Goal: Task Accomplishment & Management: Use online tool/utility

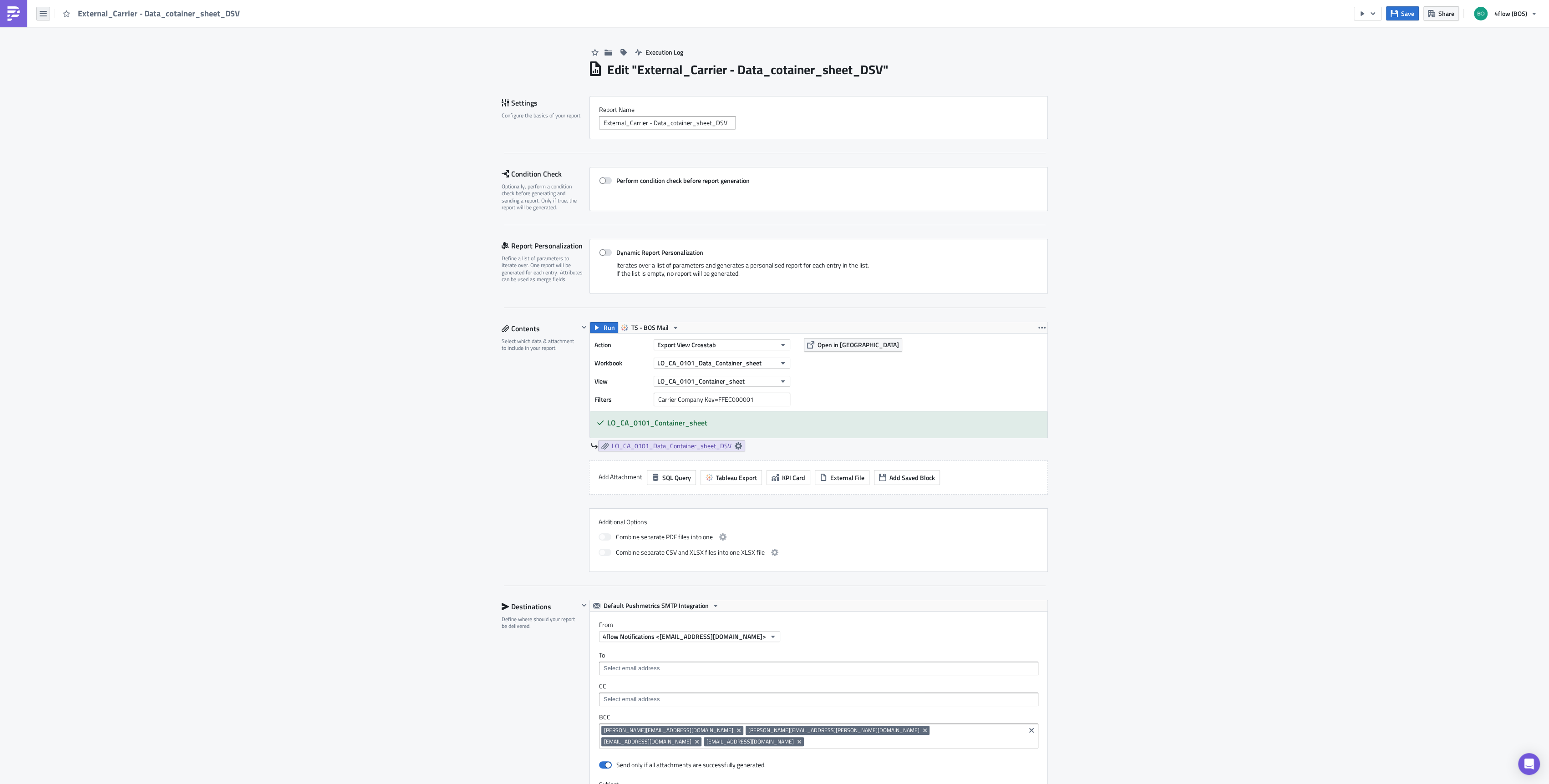
click at [41, 13] on icon "button" at bounding box center [43, 14] width 7 height 7
click at [75, 38] on div "Search" at bounding box center [82, 36] width 61 height 9
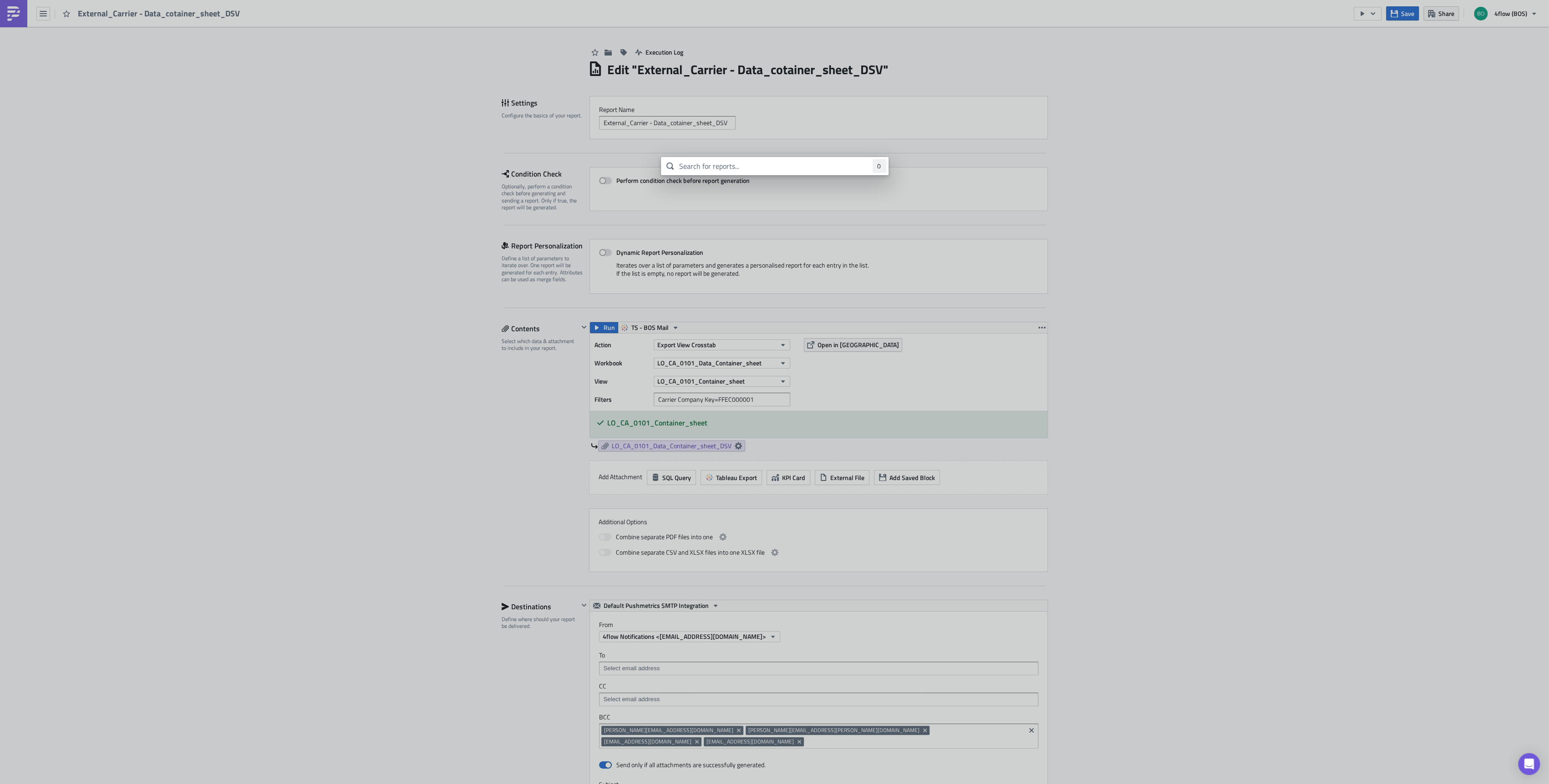
click at [46, 15] on body "External_Carrier - Data_cotainer_sheet_DSV Save Share 4flow (BOS) Execution Log…" at bounding box center [775, 393] width 1549 height 786
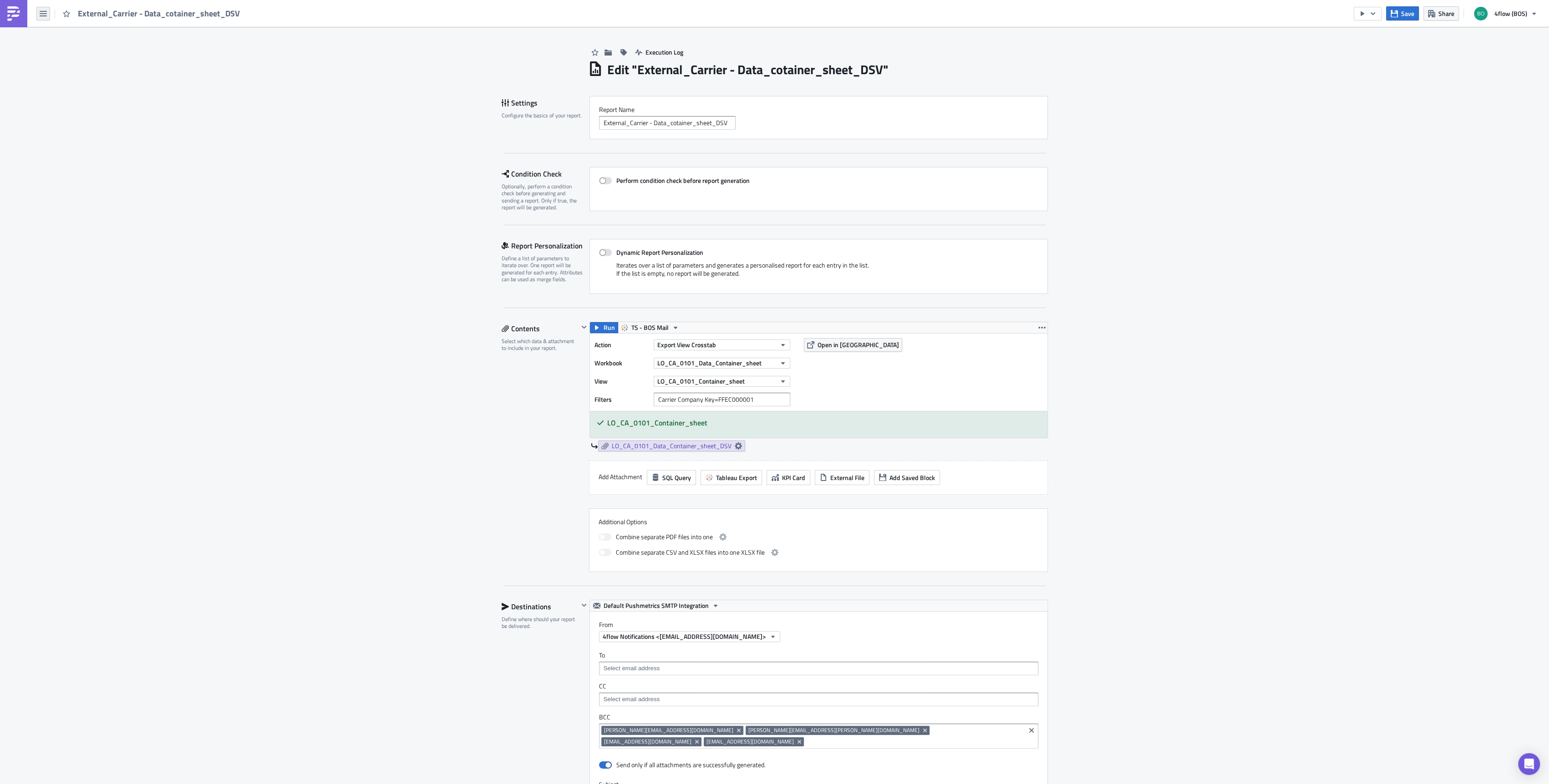
click at [43, 14] on icon "button" at bounding box center [43, 14] width 7 height 7
click at [66, 59] on div "Explore" at bounding box center [82, 63] width 61 height 9
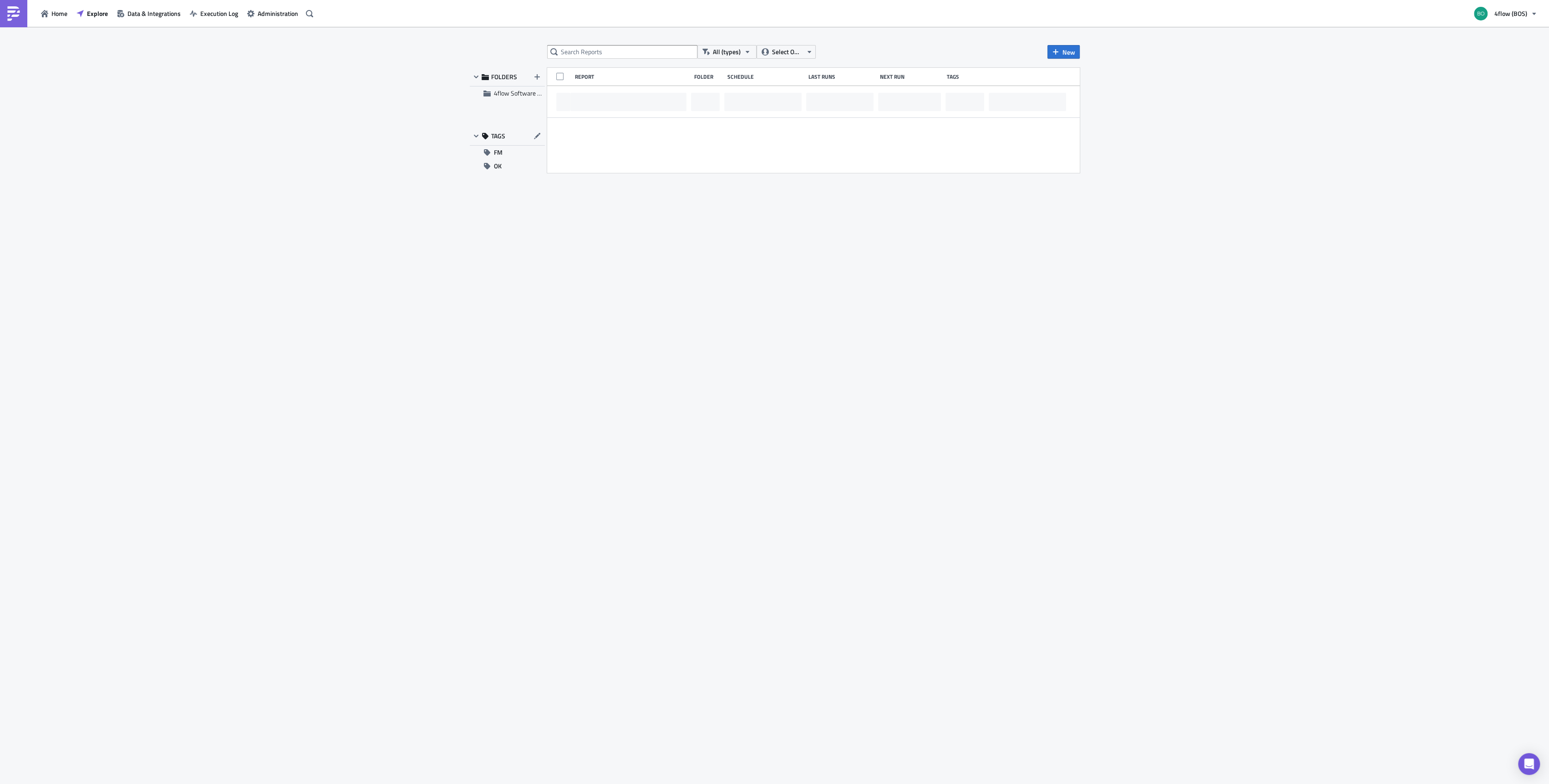
click at [630, 44] on div "All (types) Select Owner New FOLDERS 4flow Software KAM TAGS FM OK Report Folde…" at bounding box center [775, 406] width 1549 height 759
click at [628, 47] on input "text" at bounding box center [622, 52] width 150 height 14
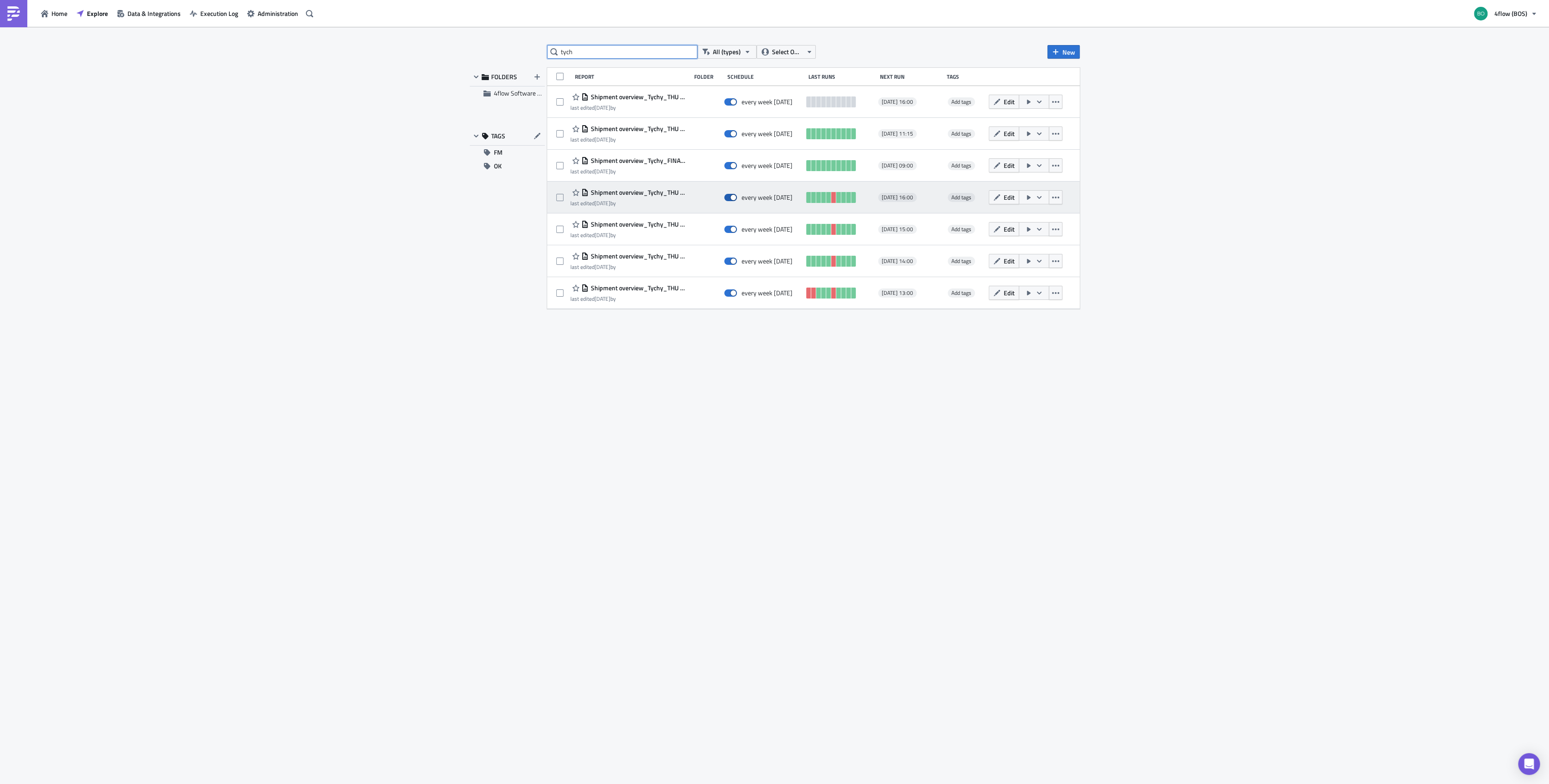
type input "tych"
click at [726, 196] on span at bounding box center [730, 197] width 13 height 7
click at [726, 196] on input "checkbox" at bounding box center [729, 198] width 6 height 6
checkbox input "false"
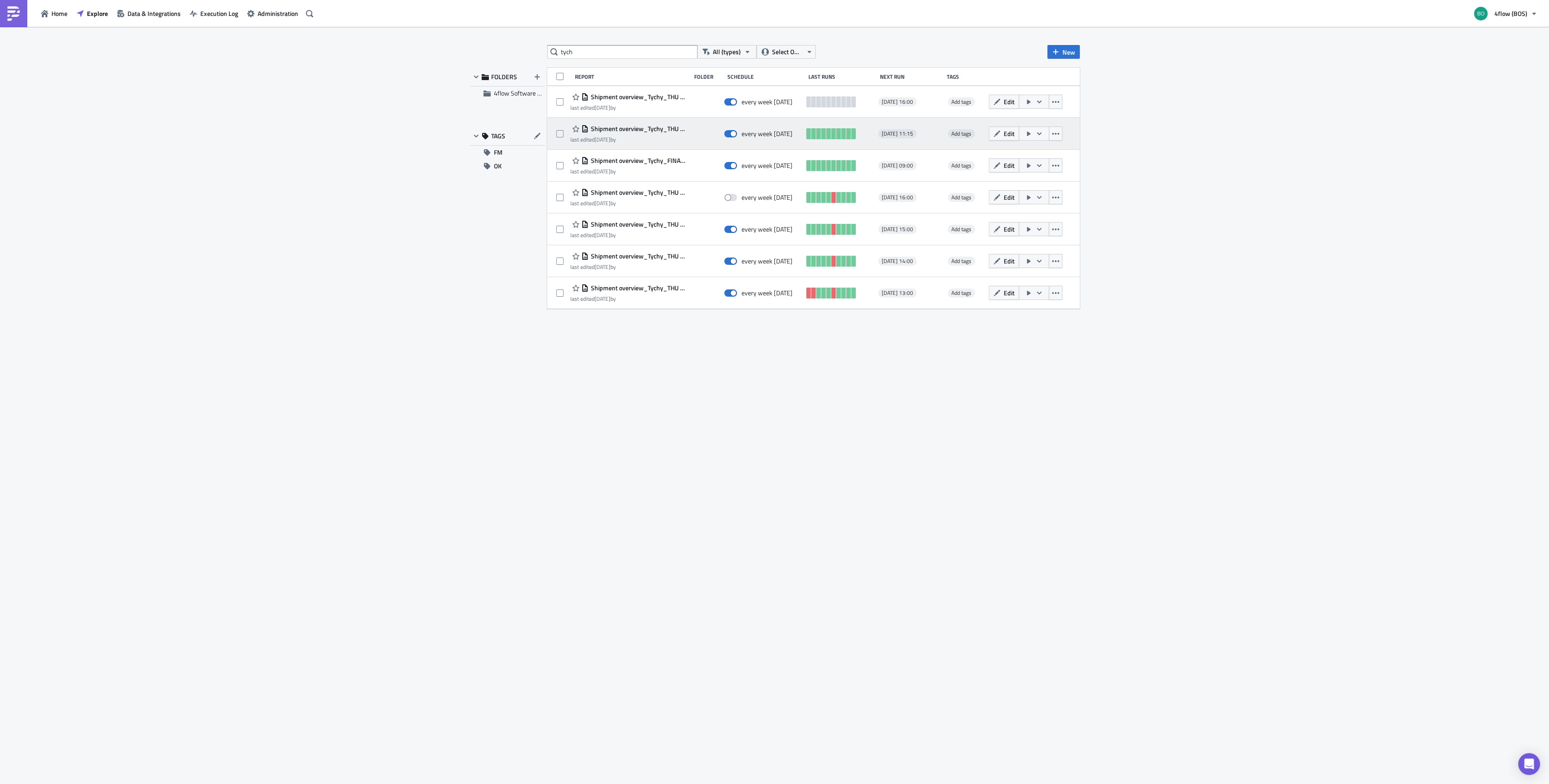
click at [1038, 138] on button "button" at bounding box center [1034, 133] width 31 height 14
click at [1044, 170] on div "Run Report" at bounding box center [1059, 170] width 71 height 9
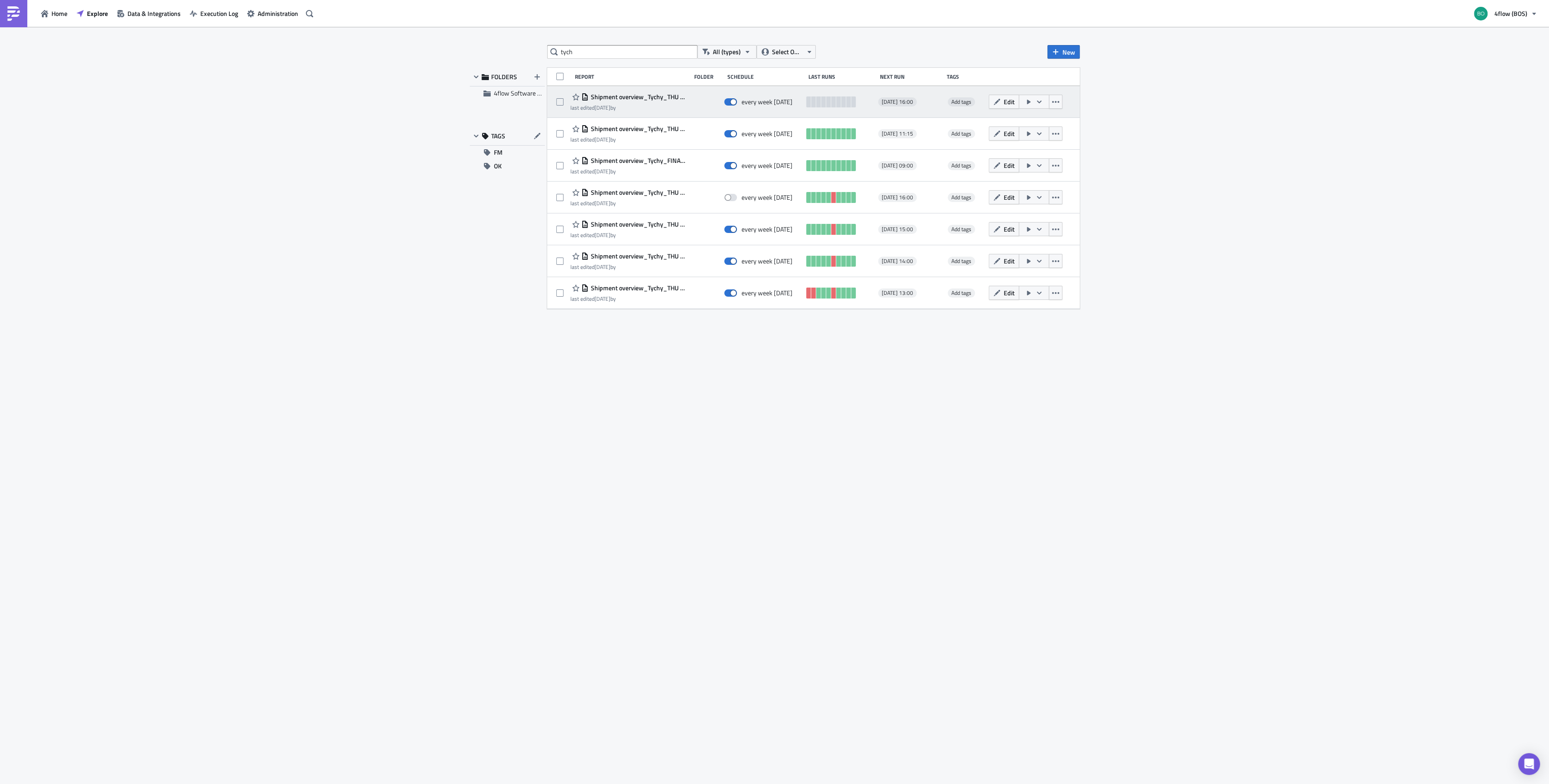
click at [1040, 104] on icon "button" at bounding box center [1039, 102] width 7 height 7
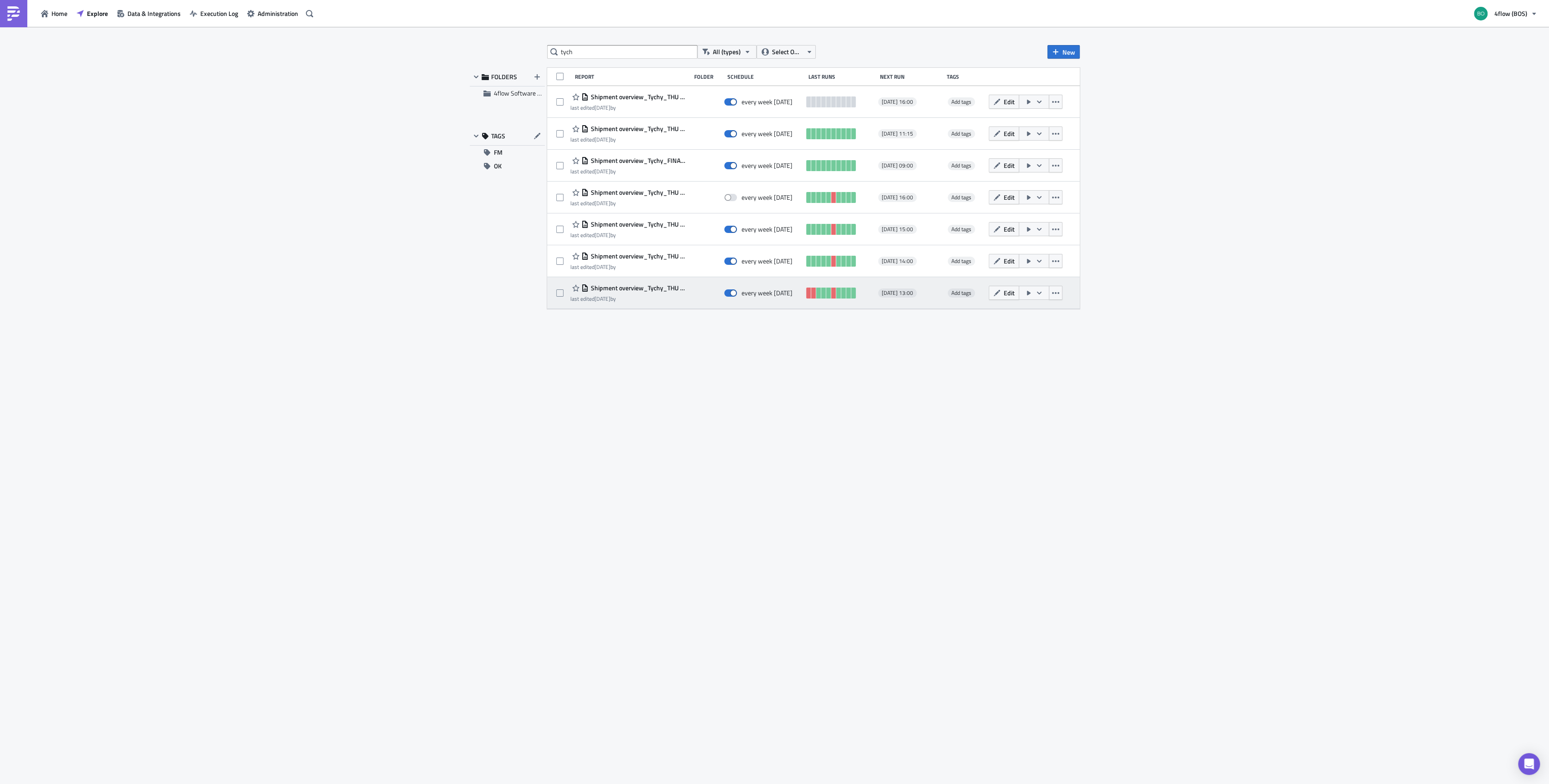
click at [1040, 293] on icon "button" at bounding box center [1039, 292] width 5 height 3
click at [1043, 312] on div "Send Just to Me" at bounding box center [1059, 316] width 71 height 9
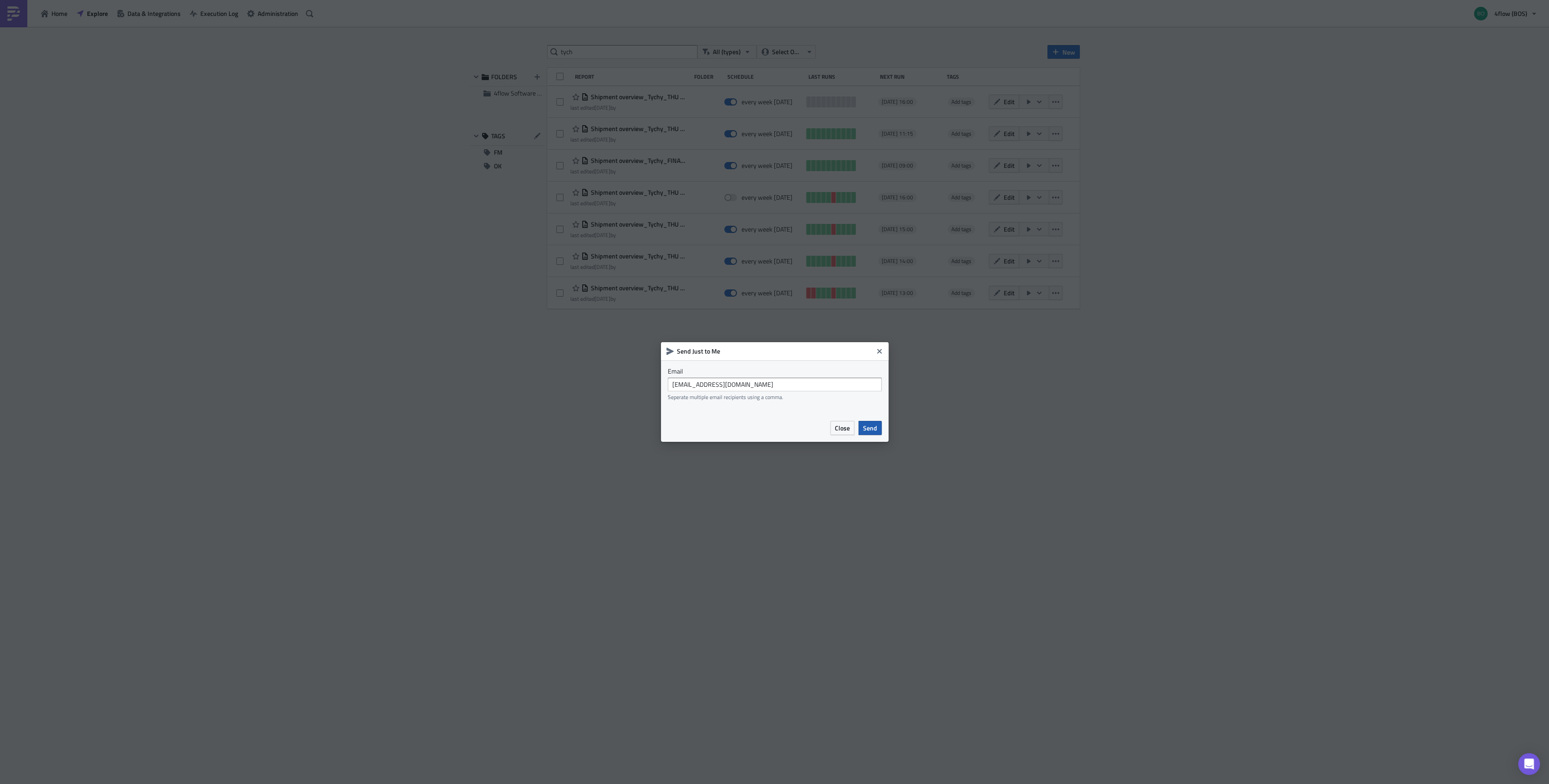
click at [874, 429] on span "Send" at bounding box center [870, 428] width 14 height 10
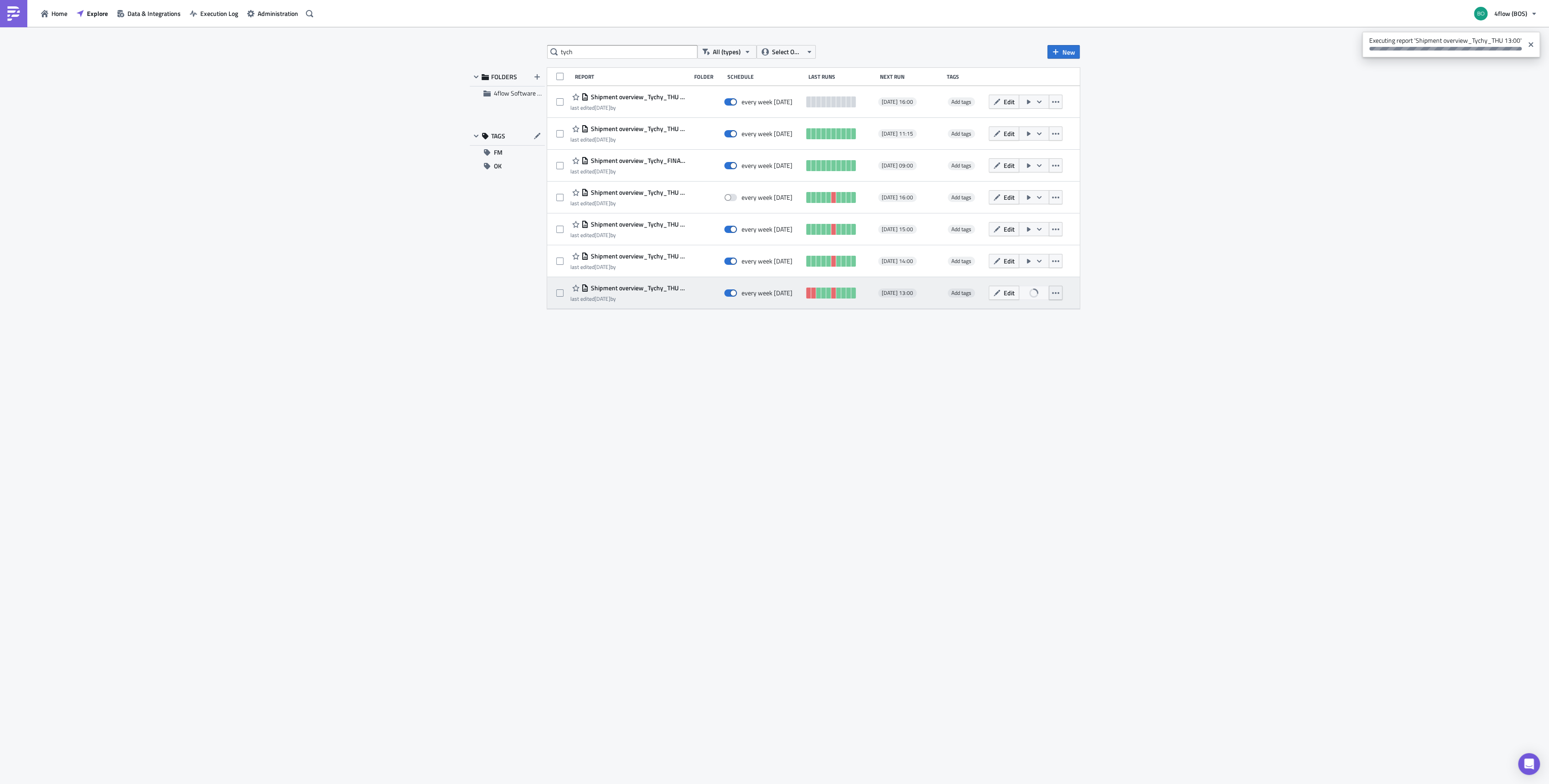
click at [1052, 292] on icon "button" at bounding box center [1055, 293] width 7 height 2
click at [848, 294] on link at bounding box center [848, 293] width 5 height 11
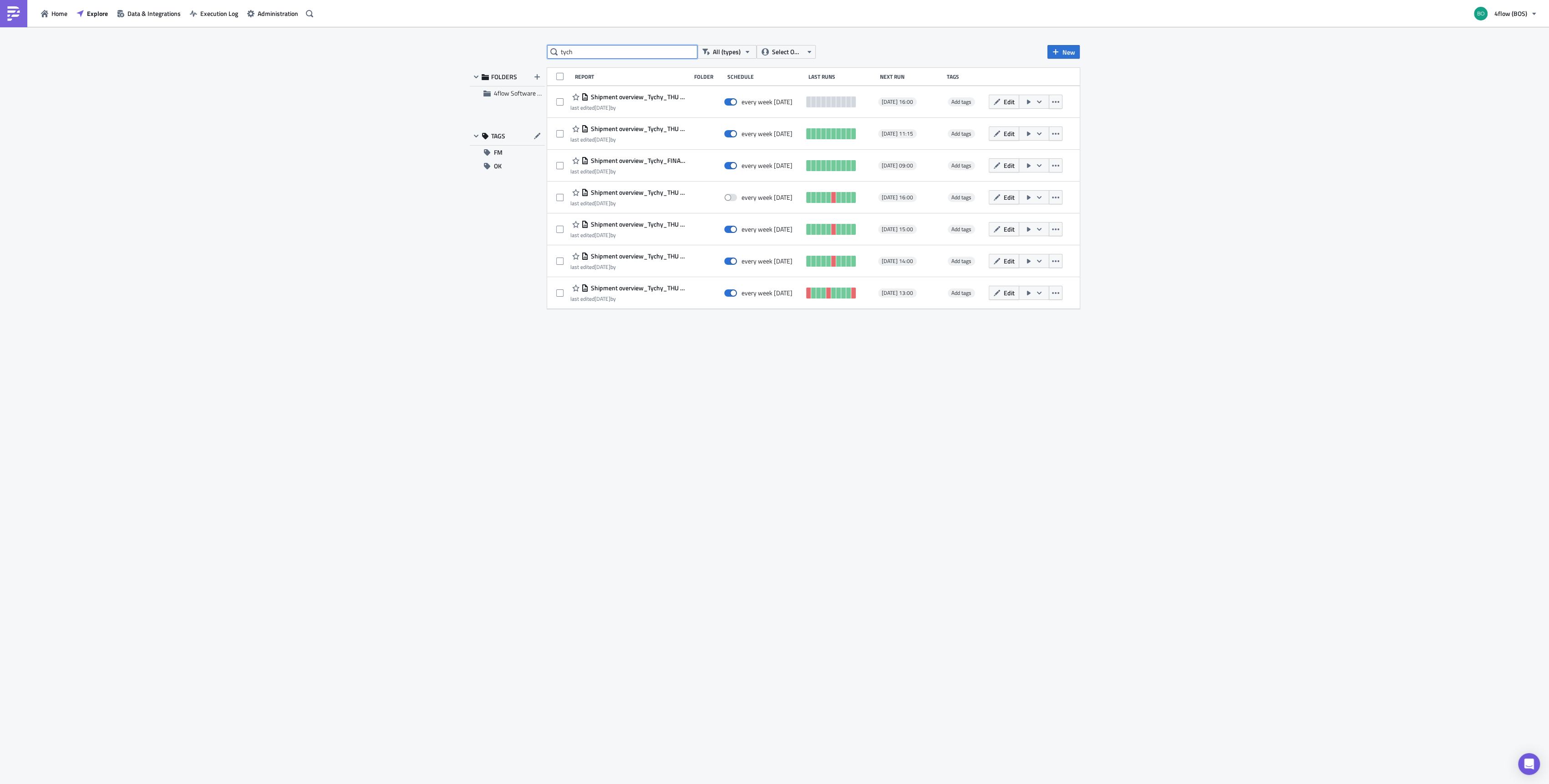
click at [686, 57] on input "tych" at bounding box center [622, 52] width 150 height 14
click at [682, 54] on input "tych" at bounding box center [622, 52] width 150 height 14
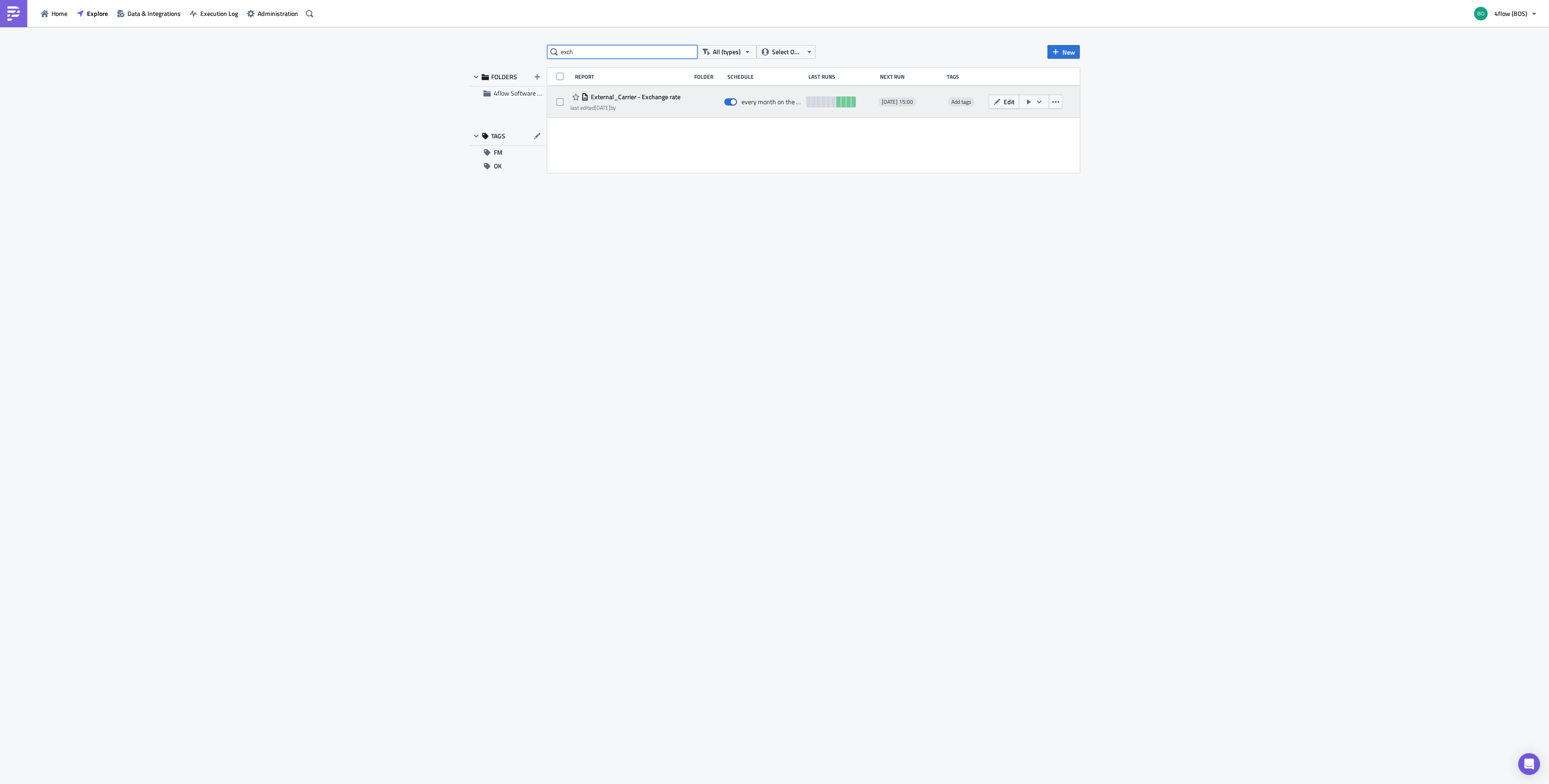
type input "exch"
click at [640, 99] on span "External_Carrier - Exchange rate" at bounding box center [634, 97] width 92 height 8
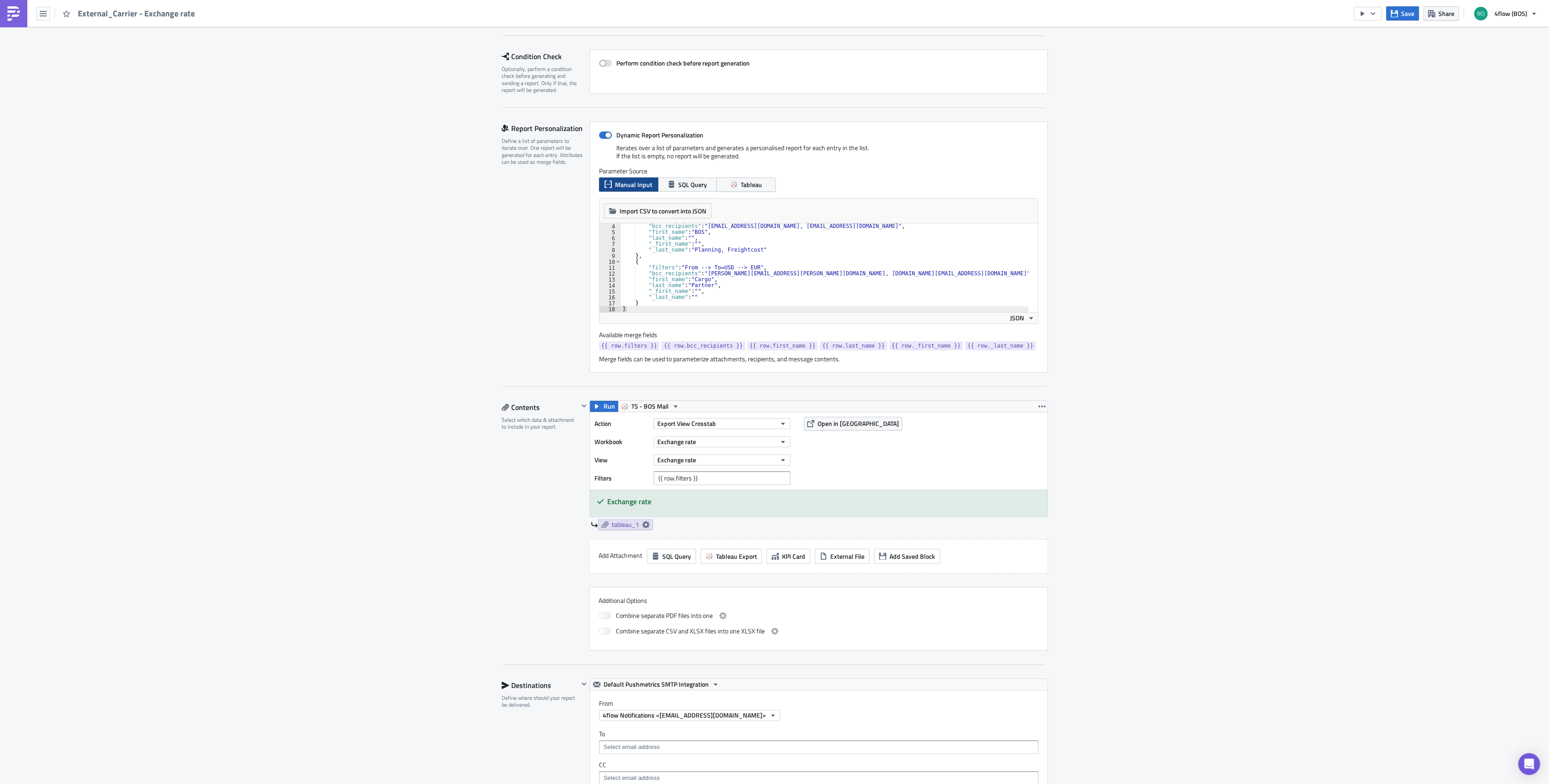
scroll to position [61, 0]
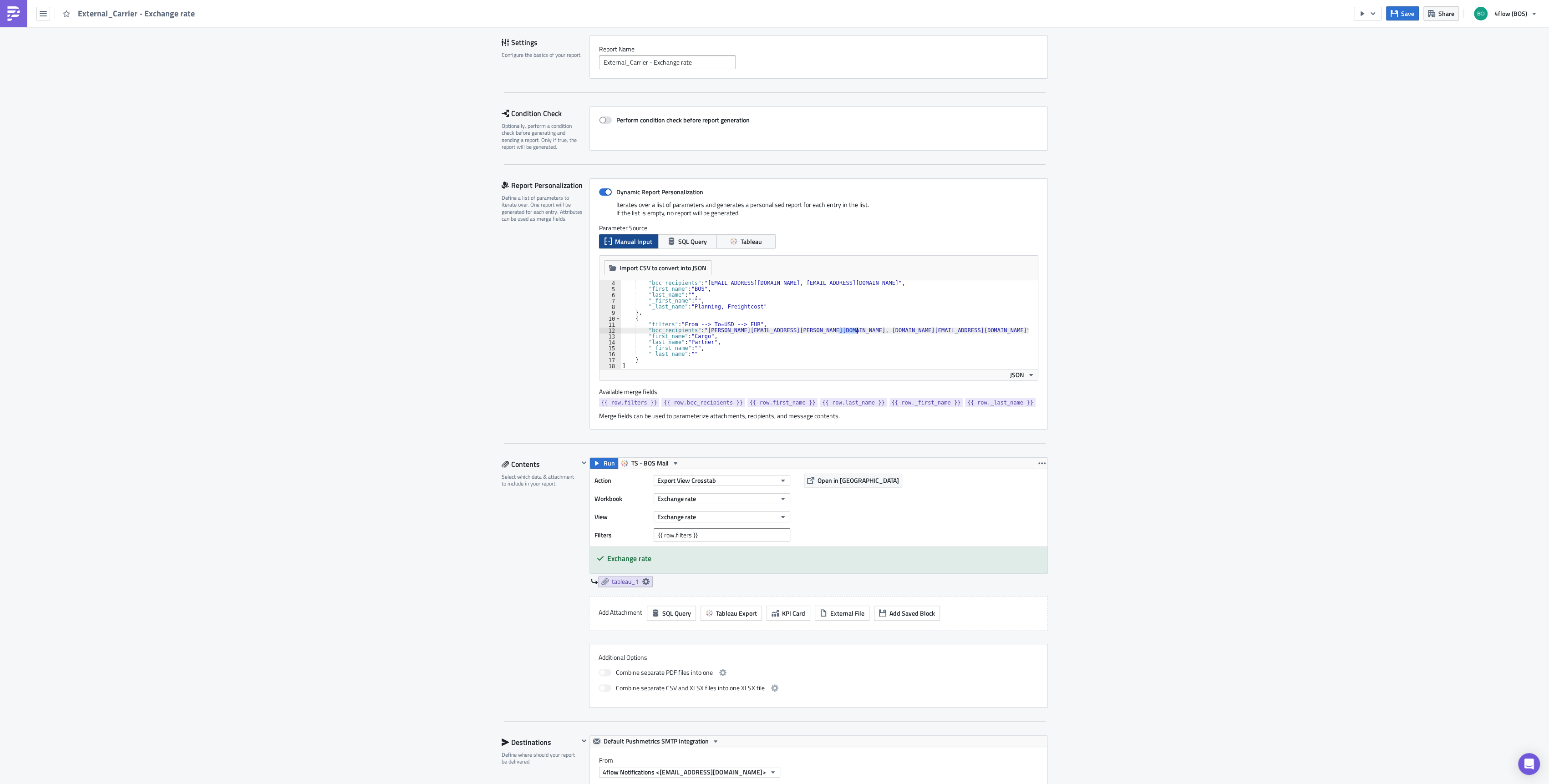
drag, startPoint x: 833, startPoint y: 332, endPoint x: 853, endPoint y: 332, distance: 20.0
click at [853, 332] on div ""bcc_recipients" : "BOS_planning@4flow.com, bos_freightcost@4flow.com" , "first…" at bounding box center [824, 330] width 408 height 100
drag, startPoint x: 797, startPoint y: 328, endPoint x: 907, endPoint y: 331, distance: 110.0
click at [907, 331] on div ""bcc_recipients" : "BOS_planning@4flow.com, bos_freightcost@4flow.com" , "first…" at bounding box center [824, 330] width 408 height 100
paste textarea "bosops.hu"
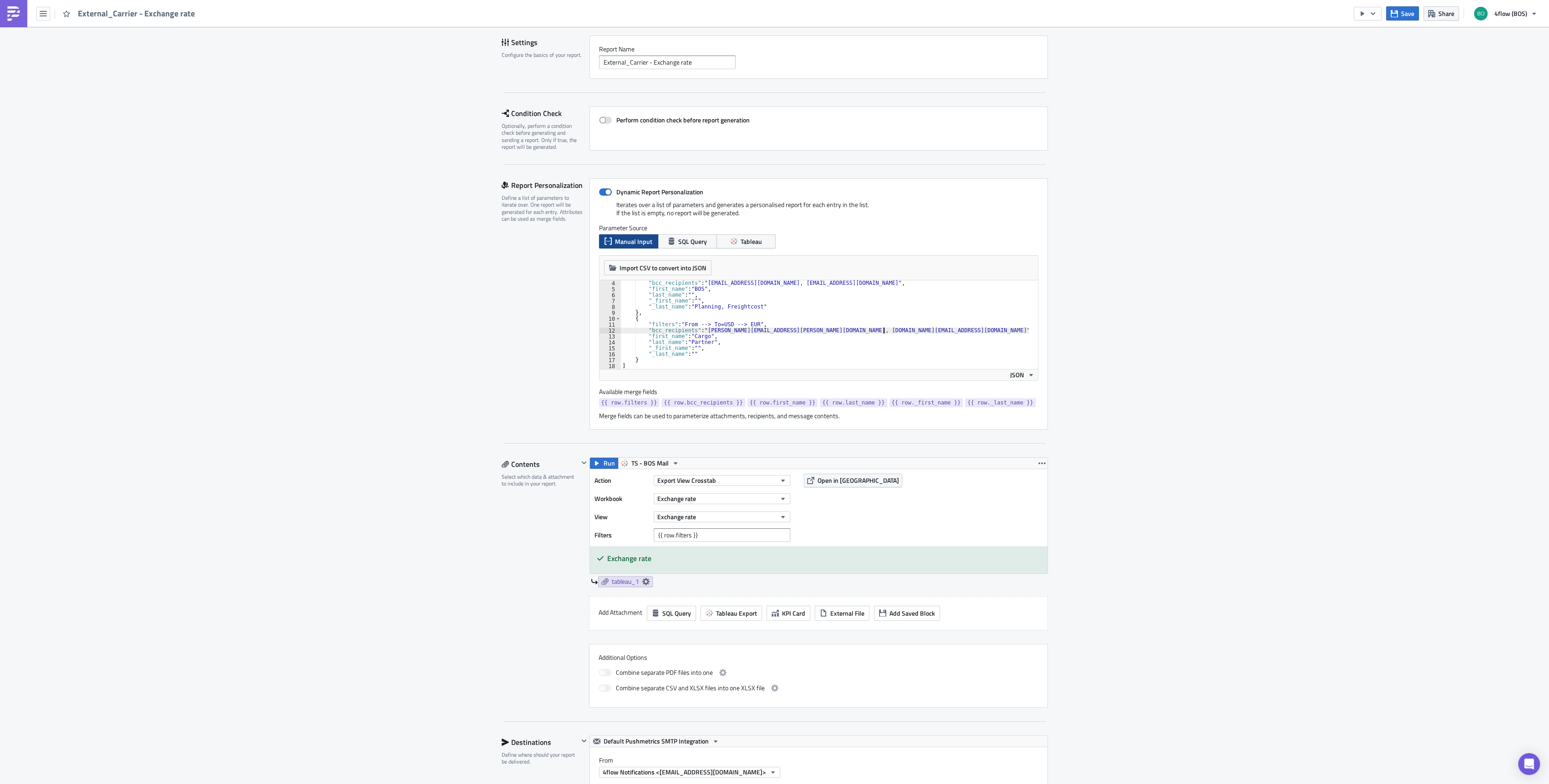
type textarea ""bcc_recipients": "norbert.simon@cargo-partner.com, bosops.hu@cargo-partner.com…"
click at [1400, 12] on button "Save" at bounding box center [1402, 13] width 33 height 14
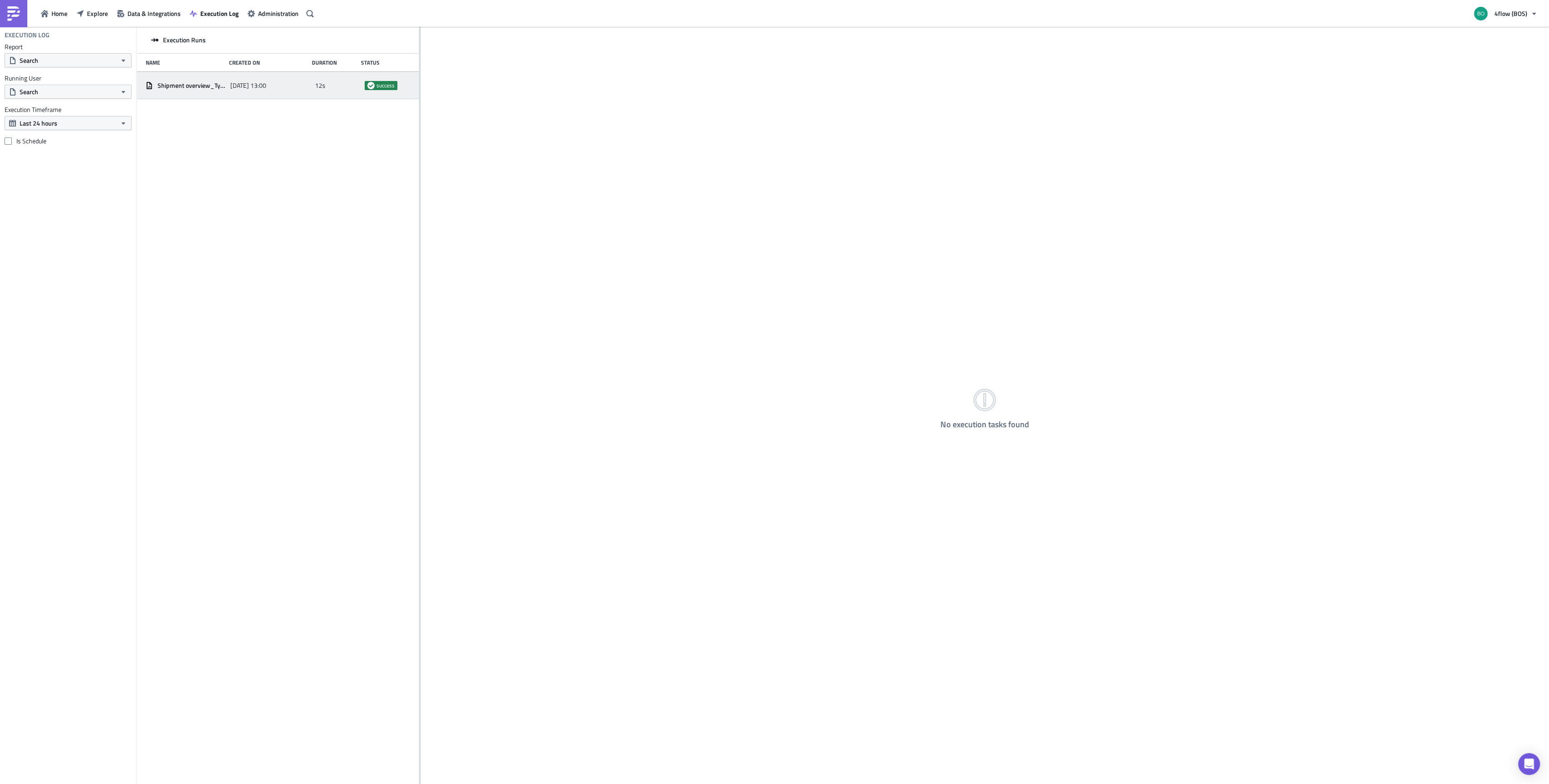
click at [319, 87] on span "12s" at bounding box center [320, 85] width 10 height 8
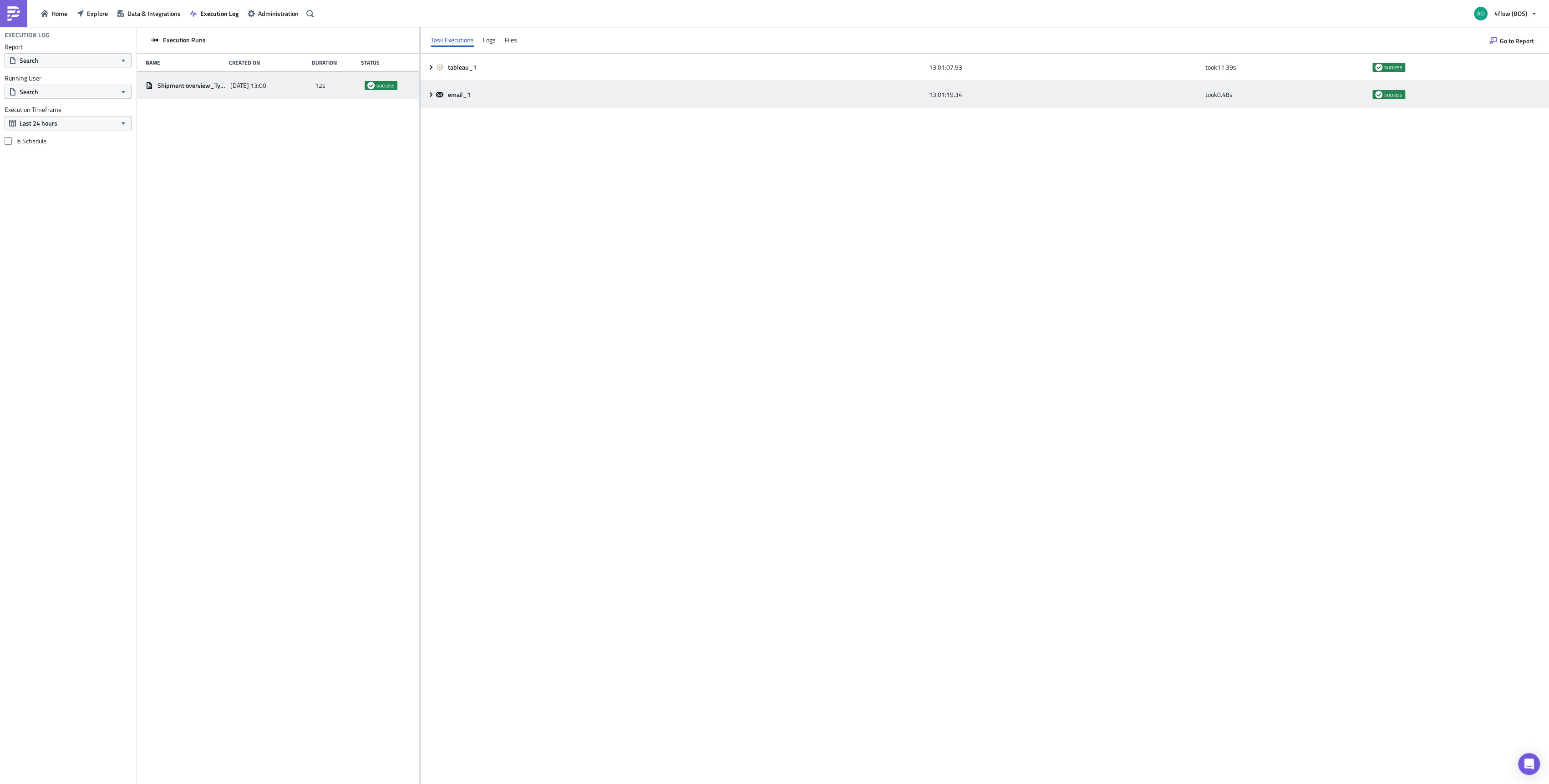
click at [428, 93] on icon at bounding box center [431, 94] width 7 height 7
